Goal: Register for event/course

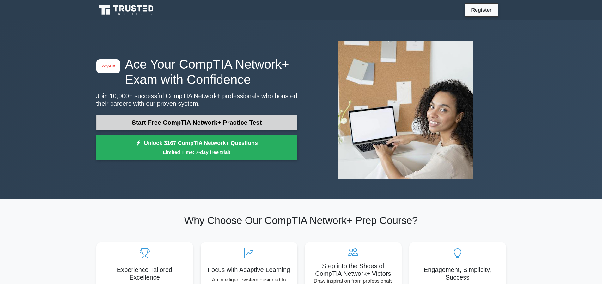
click at [236, 123] on link "Start Free CompTIA Network+ Practice Test" at bounding box center [196, 122] width 201 height 15
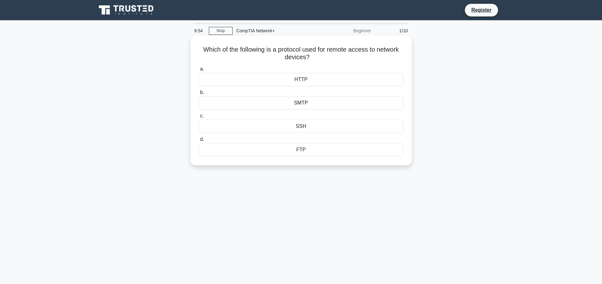
click at [214, 126] on div "SSH" at bounding box center [301, 126] width 205 height 13
click at [199, 118] on input "c. SSH" at bounding box center [199, 116] width 0 height 4
click at [275, 106] on div "IP spoofing" at bounding box center [301, 102] width 205 height 13
click at [199, 95] on input "b. IP spoofing" at bounding box center [199, 92] width 0 height 4
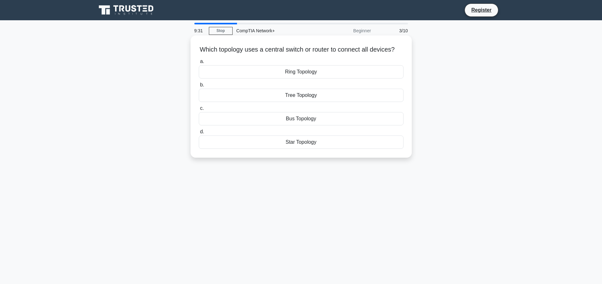
click at [308, 102] on div "Tree Topology" at bounding box center [301, 95] width 205 height 13
click at [199, 87] on input "b. Tree Topology" at bounding box center [199, 85] width 0 height 4
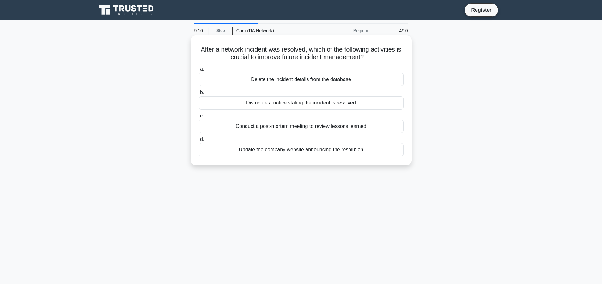
click at [290, 127] on div "Conduct a post-mortem meeting to review lessons learned" at bounding box center [301, 126] width 205 height 13
click at [291, 125] on div "Conduct a post-mortem meeting to review lessons learned" at bounding box center [301, 126] width 205 height 13
click at [199, 118] on input "c. Conduct a post-mortem meeting to review lessons learned" at bounding box center [199, 116] width 0 height 4
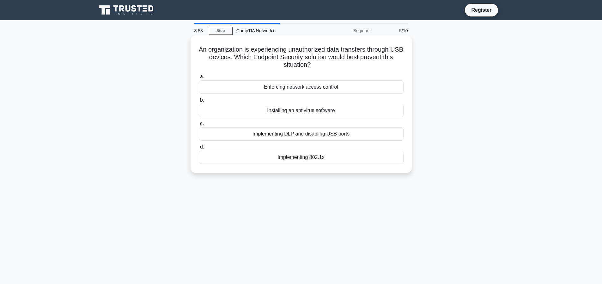
click at [313, 135] on div "Implementing DLP and disabling USB ports" at bounding box center [301, 133] width 205 height 13
click at [199, 126] on input "c. Implementing DLP and disabling USB ports" at bounding box center [199, 123] width 0 height 4
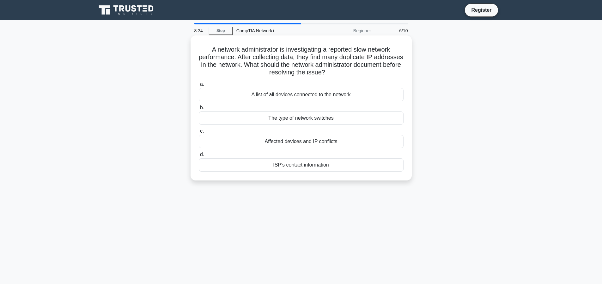
click at [308, 165] on div "ISP's contact information" at bounding box center [301, 164] width 205 height 13
click at [199, 157] on input "d. ISP's contact information" at bounding box center [199, 154] width 0 height 4
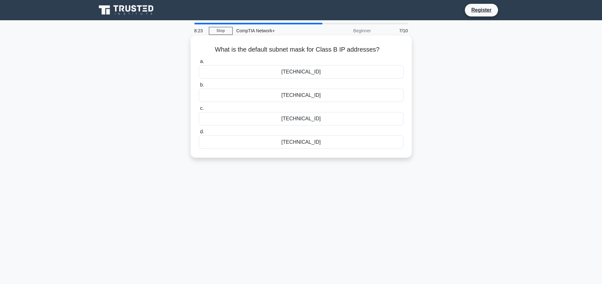
click at [278, 98] on div "255.255.254.0" at bounding box center [301, 95] width 205 height 13
click at [199, 87] on input "b. 255.255.254.0" at bounding box center [199, 85] width 0 height 4
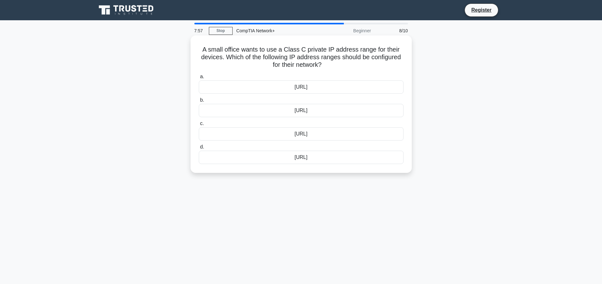
click at [304, 134] on div "172.16.0.0/12" at bounding box center [301, 133] width 205 height 13
click at [199, 126] on input "c. 172.16.0.0/12" at bounding box center [199, 123] width 0 height 4
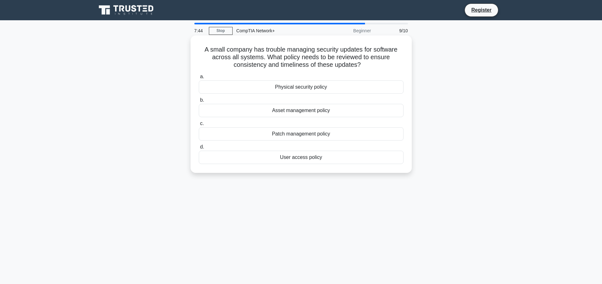
click at [314, 136] on div "Patch management policy" at bounding box center [301, 133] width 205 height 13
click at [199, 126] on input "c. Patch management policy" at bounding box center [199, 123] width 0 height 4
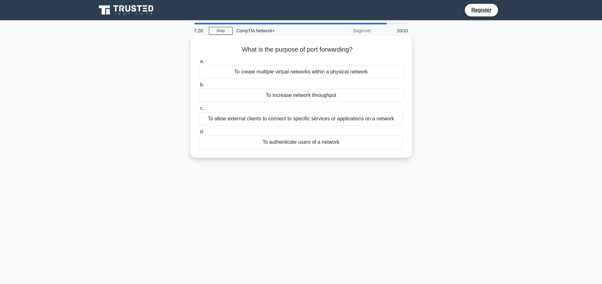
click at [323, 117] on div "To allow external clients to connect to specific services or applications on a …" at bounding box center [301, 118] width 205 height 13
click at [199, 110] on input "c. To allow external clients to connect to specific services or applications on…" at bounding box center [199, 108] width 0 height 4
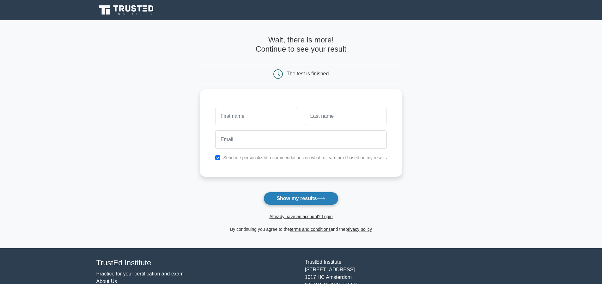
click at [322, 198] on icon at bounding box center [321, 198] width 9 height 3
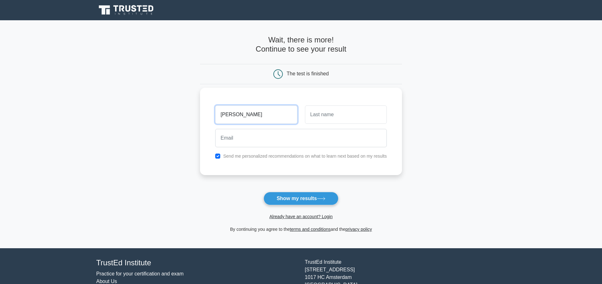
type input "lukas"
click at [334, 116] on input "text" at bounding box center [346, 114] width 82 height 18
type input "kamyk"
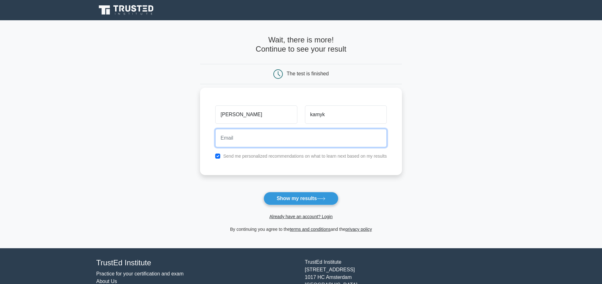
click at [291, 142] on input "email" at bounding box center [301, 138] width 172 height 18
type input "lukaspk06@outlook.com"
click at [264, 192] on button "Show my results" at bounding box center [301, 198] width 75 height 13
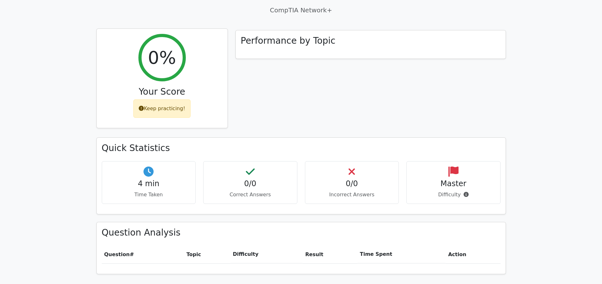
scroll to position [169, 0]
